Goal: Find specific page/section: Find specific page/section

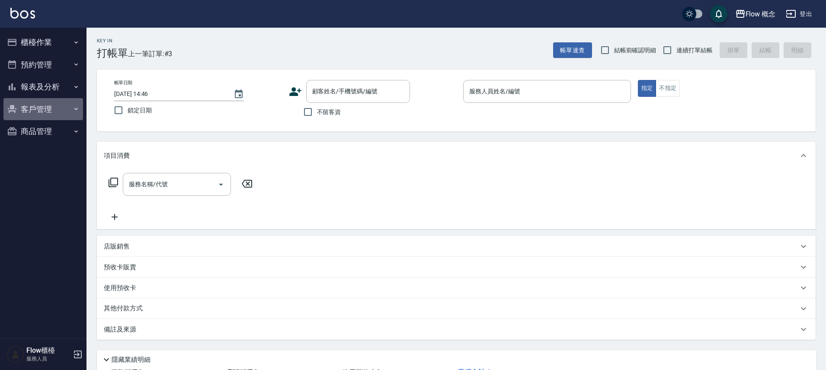
click at [52, 117] on button "客戶管理" at bounding box center [43, 109] width 80 height 22
click at [29, 204] on button "商品管理" at bounding box center [43, 198] width 80 height 22
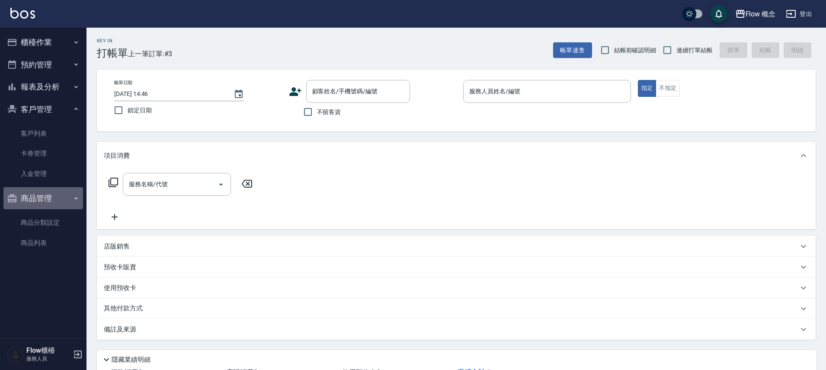
click at [29, 204] on button "商品管理" at bounding box center [43, 198] width 80 height 22
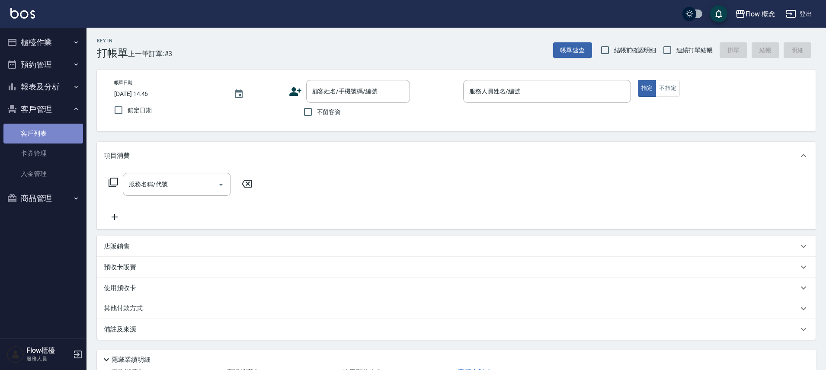
click at [34, 133] on link "客戶列表" at bounding box center [43, 134] width 80 height 20
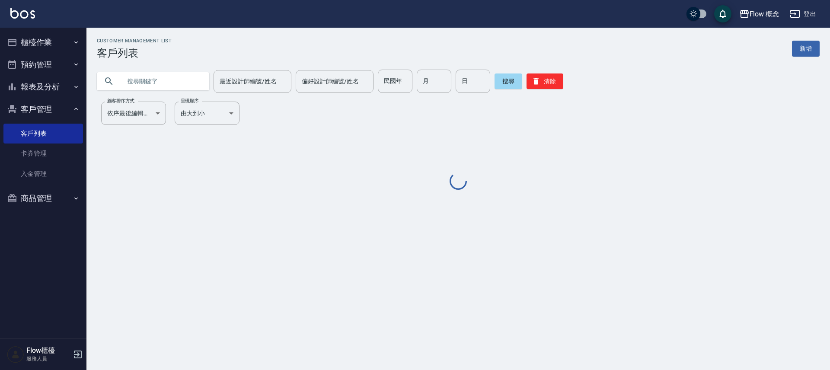
click at [173, 85] on input "text" at bounding box center [161, 81] width 81 height 23
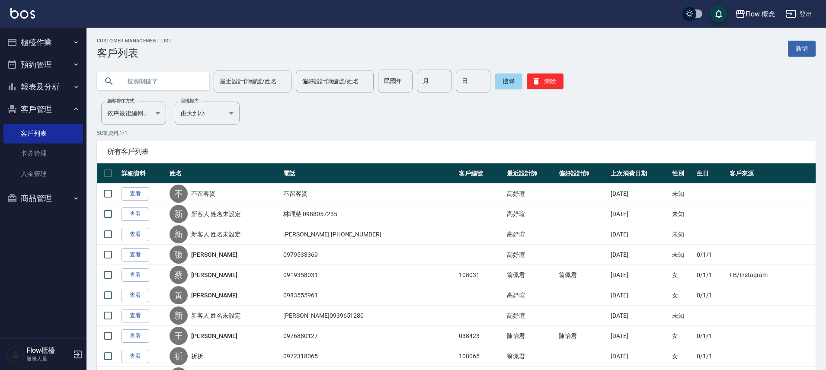
paste input "[PERSON_NAME]."
type input "[PERSON_NAME]"
click at [505, 83] on button "搜尋" at bounding box center [508, 81] width 28 height 16
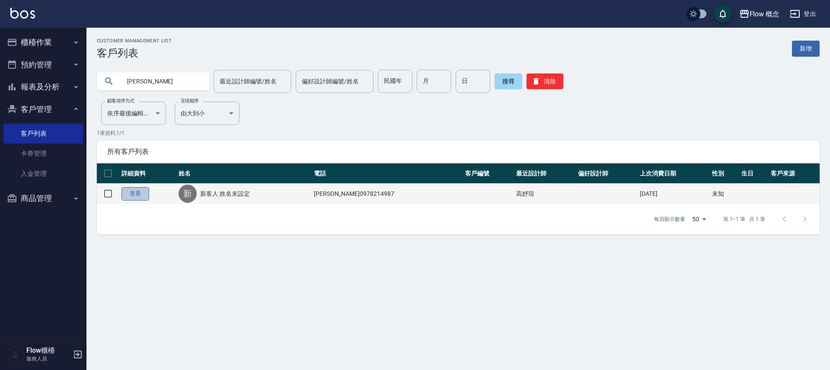
click at [142, 196] on link "查看" at bounding box center [135, 193] width 28 height 13
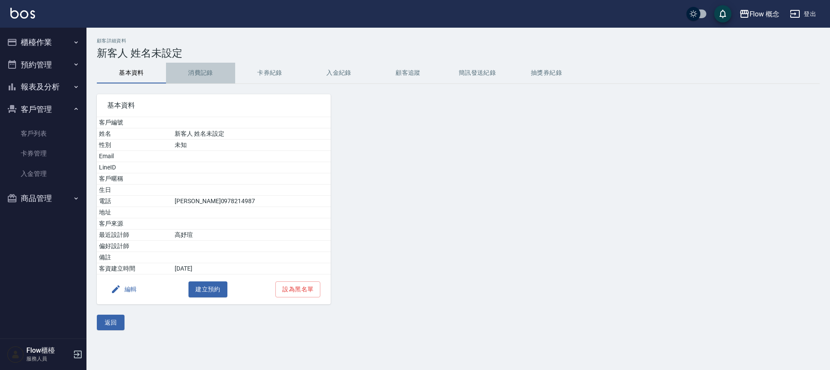
click at [206, 77] on button "消費記錄" at bounding box center [200, 73] width 69 height 21
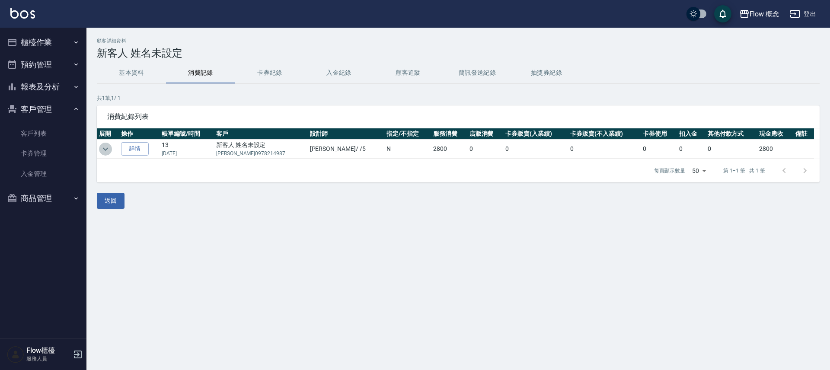
click at [101, 149] on icon "expand row" at bounding box center [105, 149] width 10 height 10
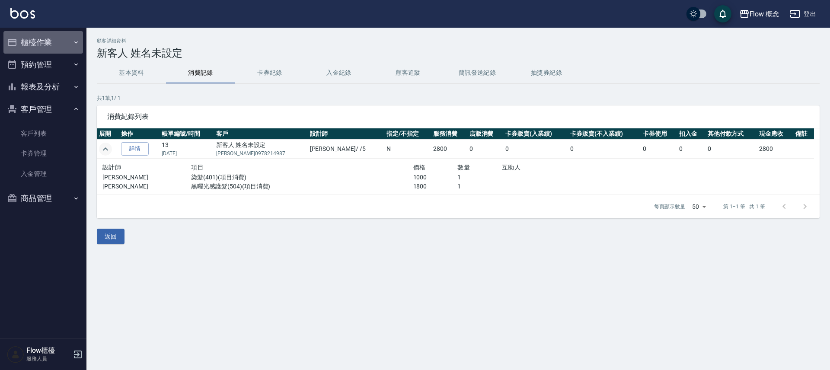
click at [45, 42] on button "櫃檯作業" at bounding box center [43, 42] width 80 height 22
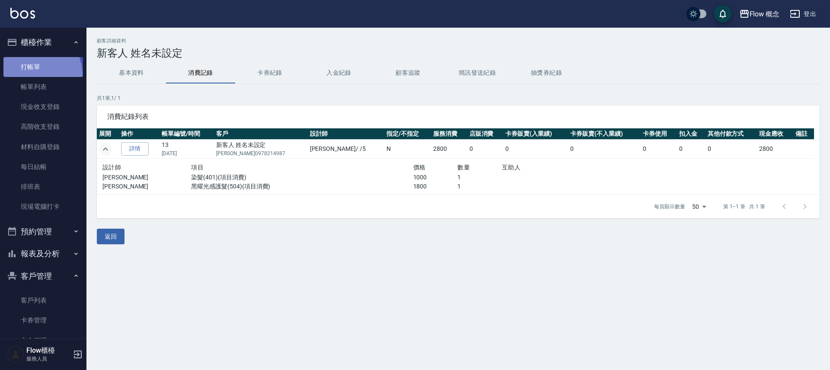
click at [25, 76] on link "打帳單" at bounding box center [43, 67] width 80 height 20
